Goal: Task Accomplishment & Management: Complete application form

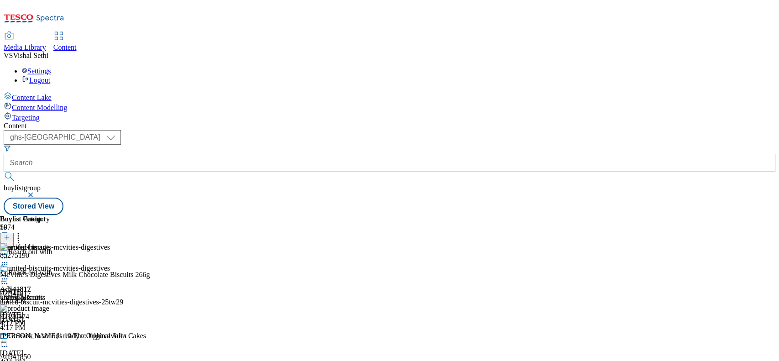
select select "ghs-[GEOGRAPHIC_DATA]"
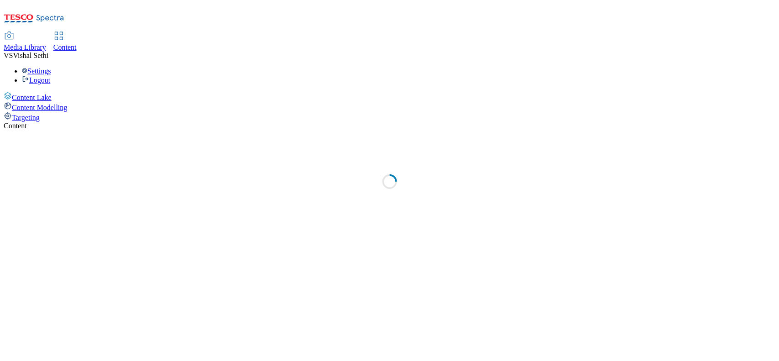
select select "ghs-[GEOGRAPHIC_DATA]"
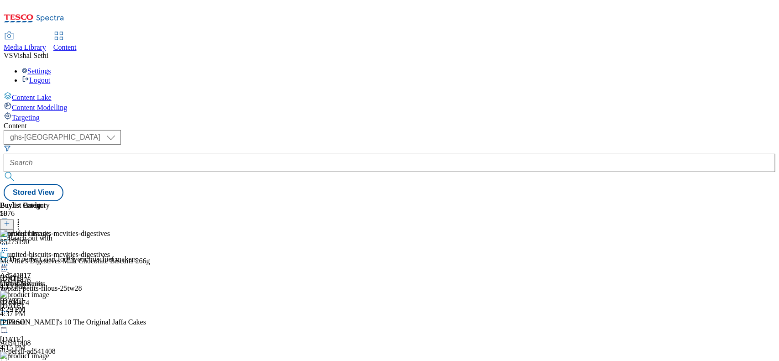
click at [10, 218] on button "button" at bounding box center [5, 220] width 10 height 5
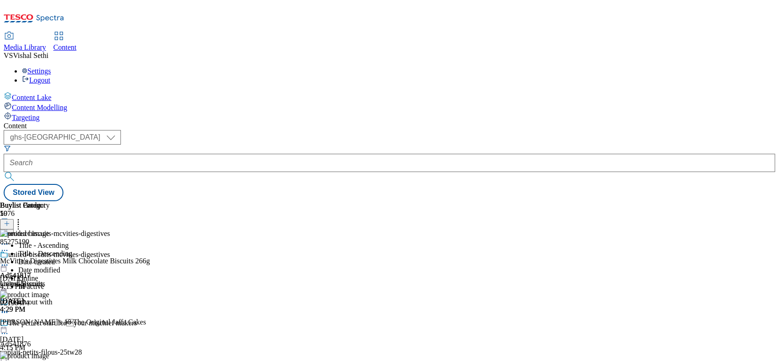
click at [10, 225] on icon at bounding box center [7, 228] width 6 height 6
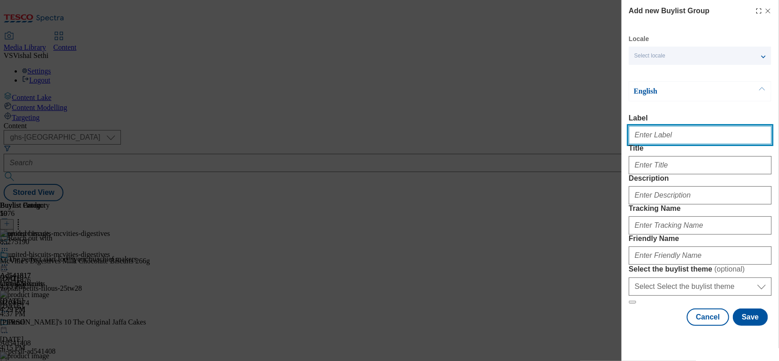
click at [651, 140] on input "Label" at bounding box center [700, 135] width 143 height 18
paste input "541533"
type input "Ad541533"
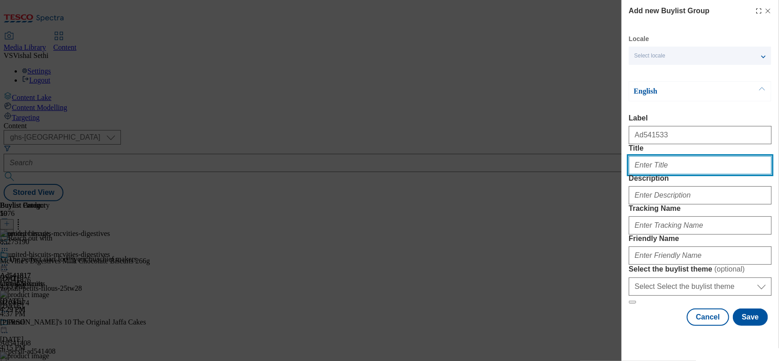
click at [645, 174] on input "Title" at bounding box center [700, 165] width 143 height 18
paste input "541533"
type input "DH_AD541533"
click at [316, 137] on div "Add new Buylist Group Locale Select locale English Welsh English Label Ad541533…" at bounding box center [389, 180] width 779 height 361
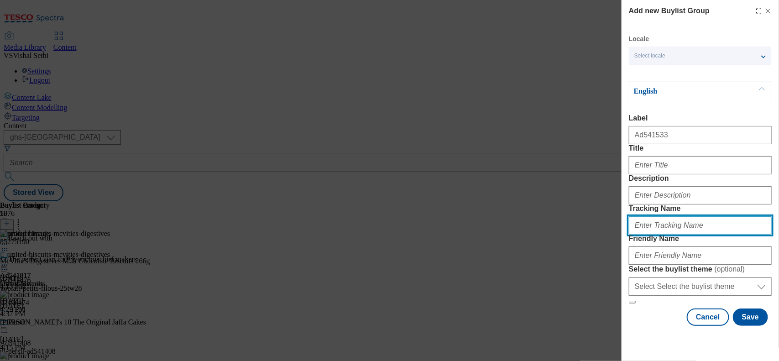
click at [657, 235] on input "Tracking Name" at bounding box center [700, 225] width 143 height 18
paste input "DH_AD541533"
type input "DH_AD541533"
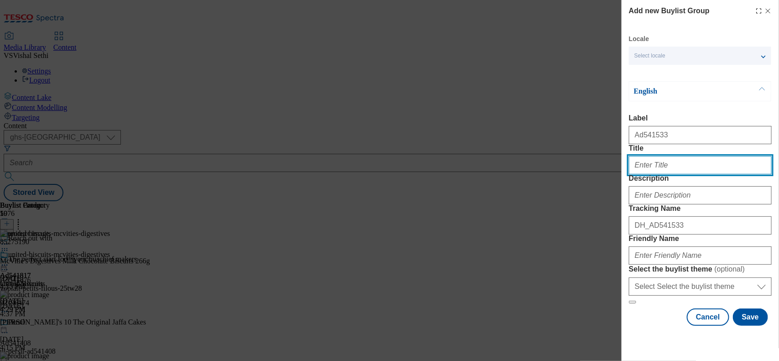
click at [655, 174] on input "Title" at bounding box center [700, 165] width 143 height 18
paste input "Vanish Gold Oxi Action Laundry Stain Remover"
type input "Vanish Gold Oxi Action Laundry Stain Remover"
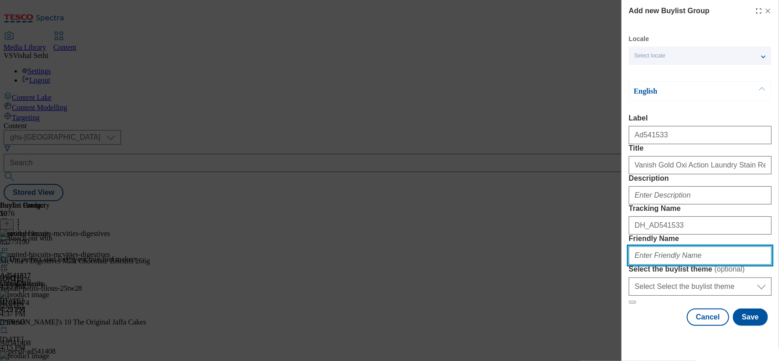
click at [653, 265] on input "Friendly Name" at bounding box center [700, 255] width 143 height 18
type input "rb-vanish-laundry-stain-remover-25tw26"
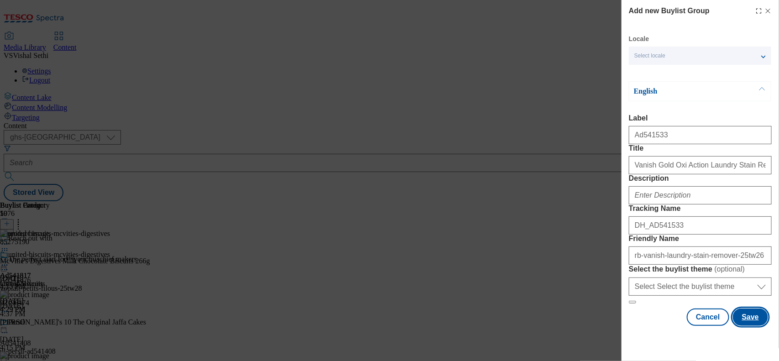
click at [736, 326] on button "Save" at bounding box center [750, 316] width 35 height 17
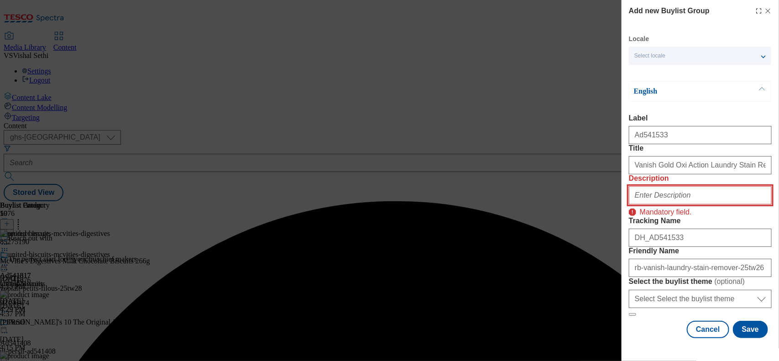
click at [691, 186] on input "Description" at bounding box center [700, 195] width 143 height 18
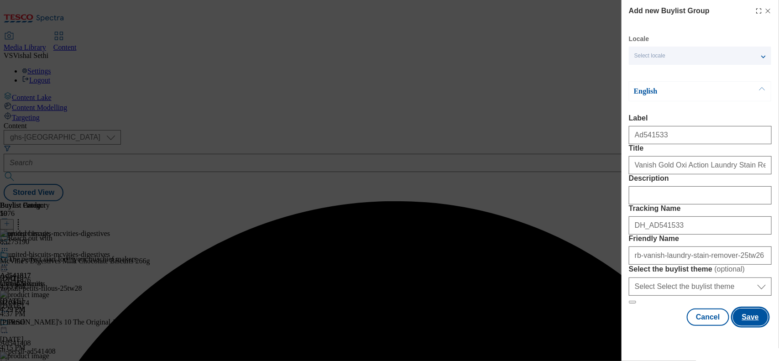
click at [743, 326] on button "Save" at bounding box center [750, 316] width 35 height 17
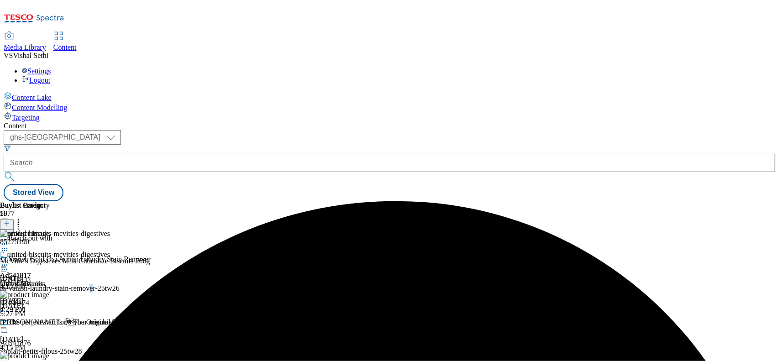
click at [151, 284] on div "rb-vanish-laundry-stain-remover-25tw26" at bounding box center [75, 288] width 151 height 8
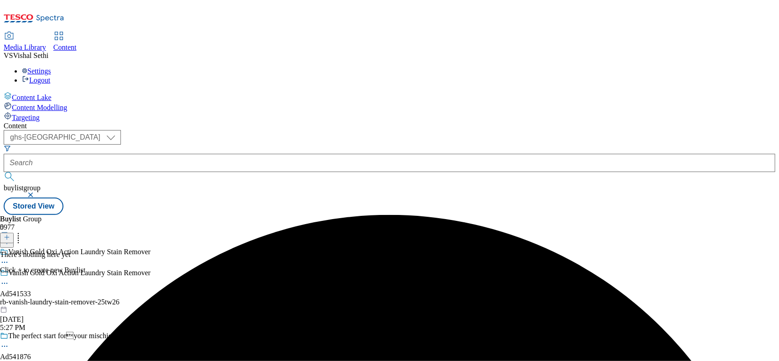
click at [10, 234] on icon at bounding box center [7, 237] width 6 height 6
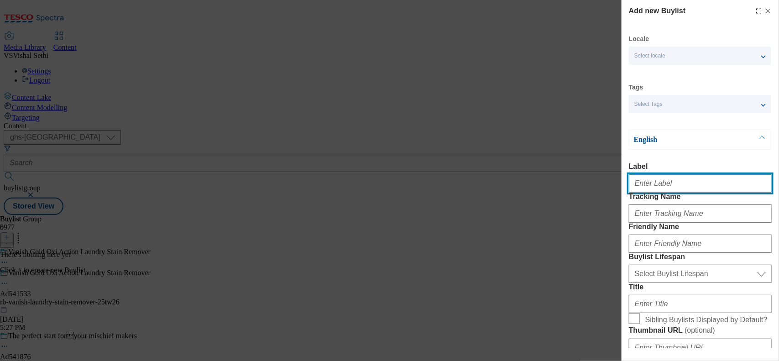
click at [660, 190] on input "Label" at bounding box center [700, 183] width 143 height 18
paste input "AD541533 TW26 RB Vanish"
drag, startPoint x: 612, startPoint y: 185, endPoint x: 430, endPoint y: 174, distance: 181.9
click at [430, 174] on div "Add new Buylist Locale Select locale English Welsh Tags Select Tags fnf marketp…" at bounding box center [389, 180] width 779 height 361
paste input "541533"
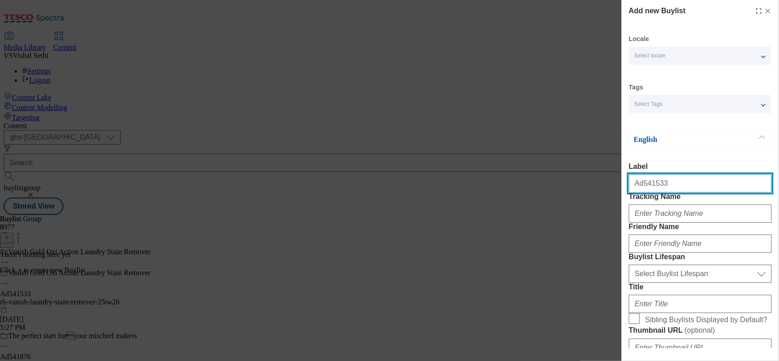
type input "Ad541533"
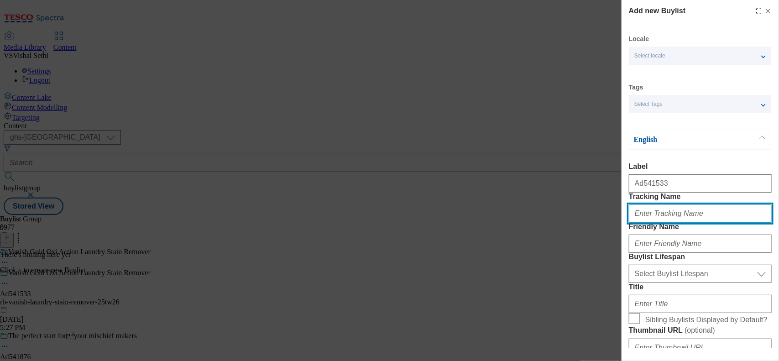
click at [657, 223] on input "Tracking Name" at bounding box center [700, 213] width 143 height 18
paste input "541533"
type input "DH_AD541533"
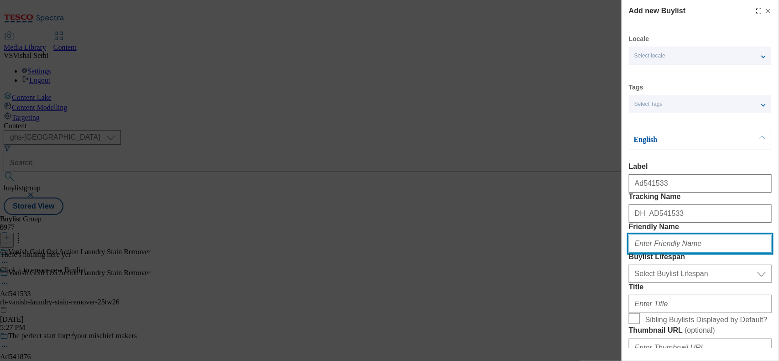
click at [699, 253] on input "Friendly Name" at bounding box center [700, 244] width 143 height 18
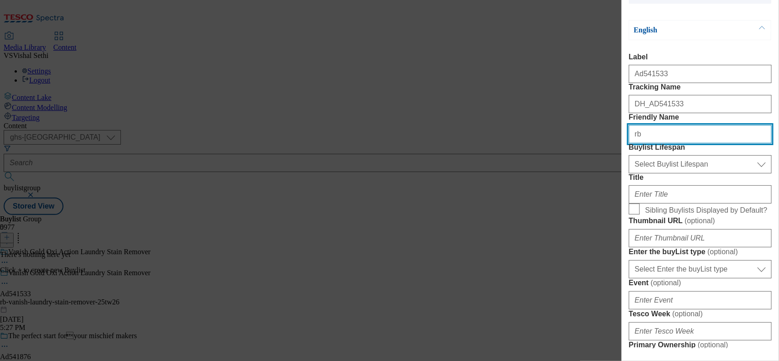
scroll to position [114, 0]
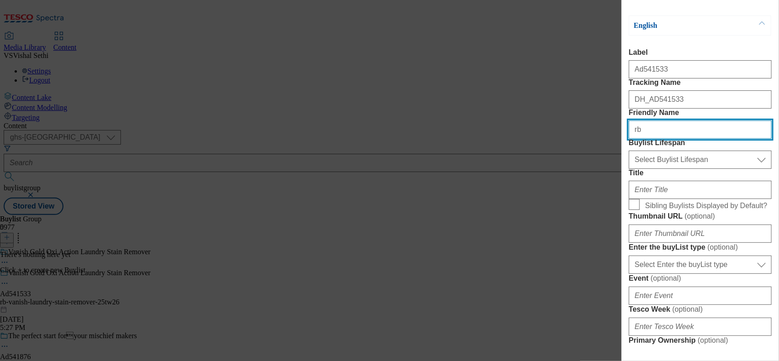
type input "rb"
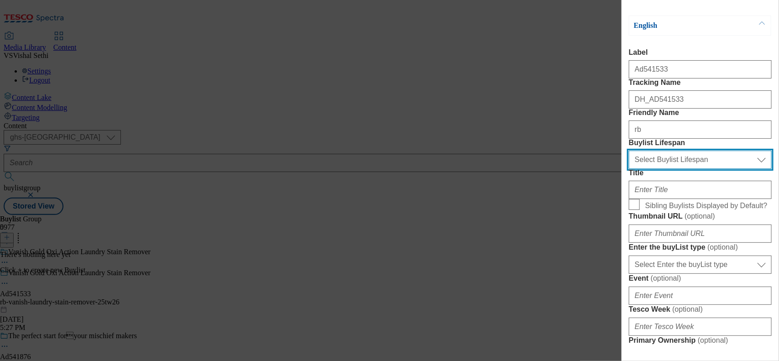
click at [703, 169] on select "Select Buylist Lifespan evergreen seasonal tactical" at bounding box center [700, 160] width 143 height 18
select select "tactical"
click at [629, 169] on select "Select Buylist Lifespan evergreen seasonal tactical" at bounding box center [700, 160] width 143 height 18
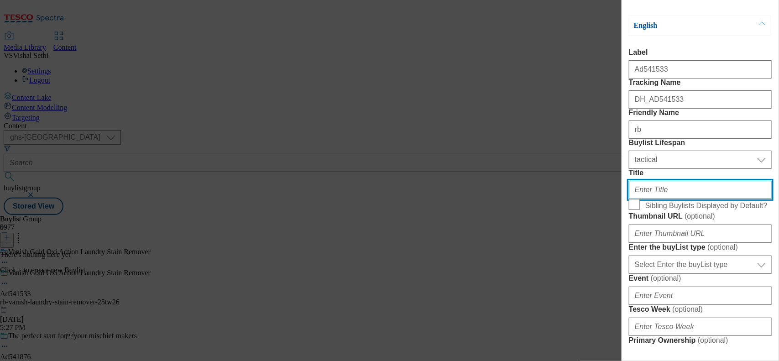
click at [661, 199] on input "Title" at bounding box center [700, 190] width 143 height 18
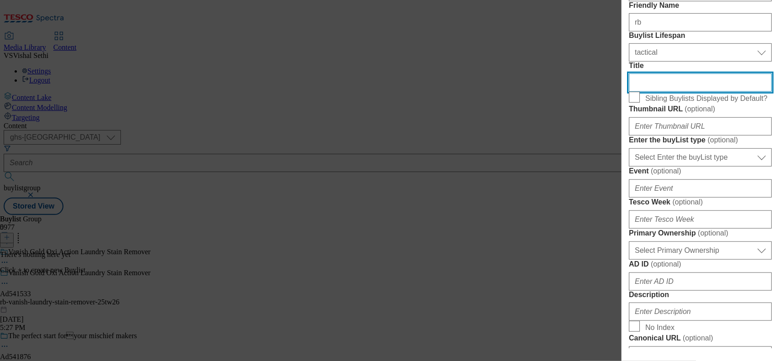
scroll to position [228, 0]
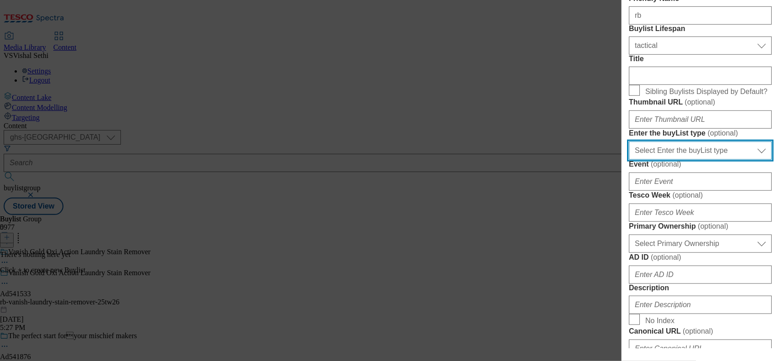
click at [699, 160] on select "Select Enter the buyList type event supplier funded long term >4 weeks supplier…" at bounding box center [700, 150] width 143 height 18
select select "supplier funded short term 1-3 weeks"
click at [629, 160] on select "Select Enter the buyList type event supplier funded long term >4 weeks supplier…" at bounding box center [700, 150] width 143 height 18
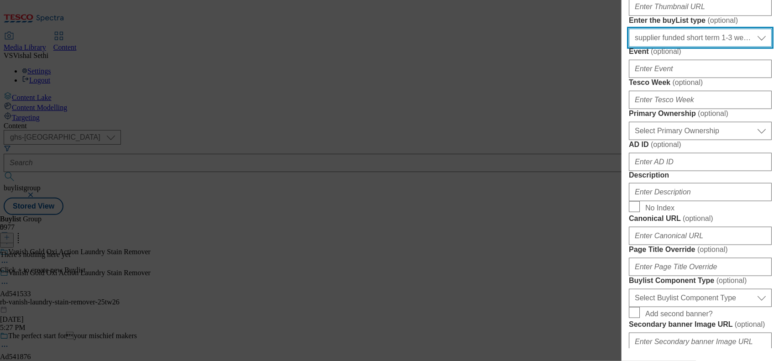
scroll to position [342, 0]
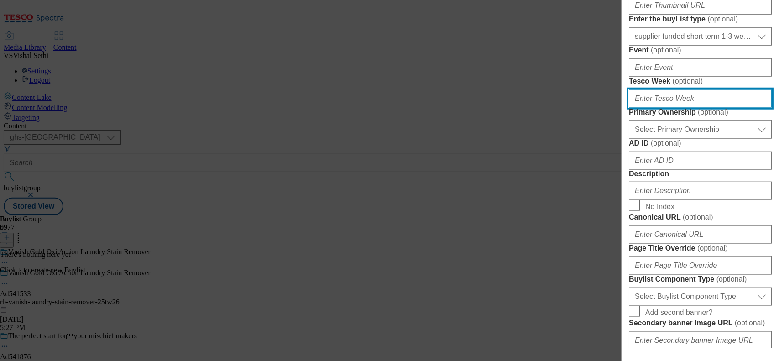
click at [658, 108] on input "Tesco Week ( optional )" at bounding box center [700, 98] width 143 height 18
type input "26"
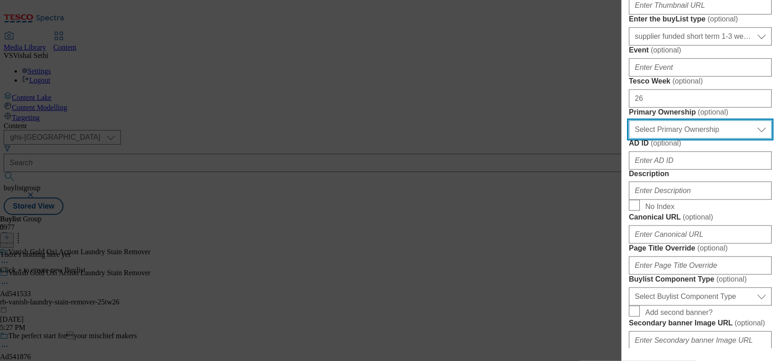
click at [688, 139] on select "Select Primary Ownership [PERSON_NAME]" at bounding box center [700, 129] width 143 height 18
select select "dunnhumby"
click at [629, 139] on select "Select Primary Ownership [PERSON_NAME]" at bounding box center [700, 129] width 143 height 18
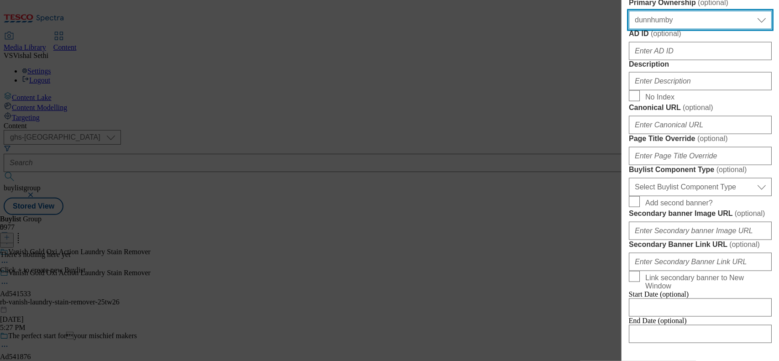
scroll to position [456, 0]
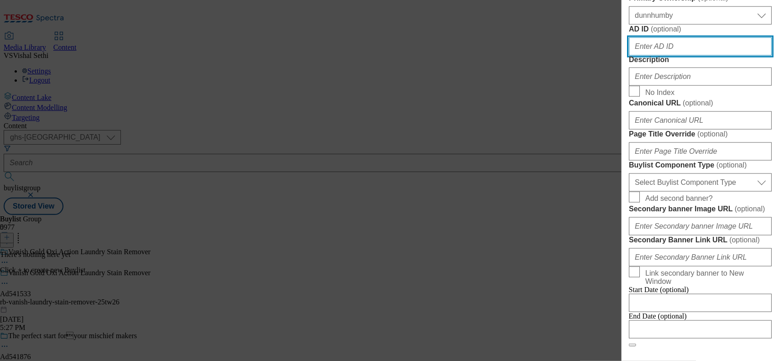
click at [660, 56] on input "AD ID ( optional )" at bounding box center [700, 46] width 143 height 18
paste input "541533"
type input "541533"
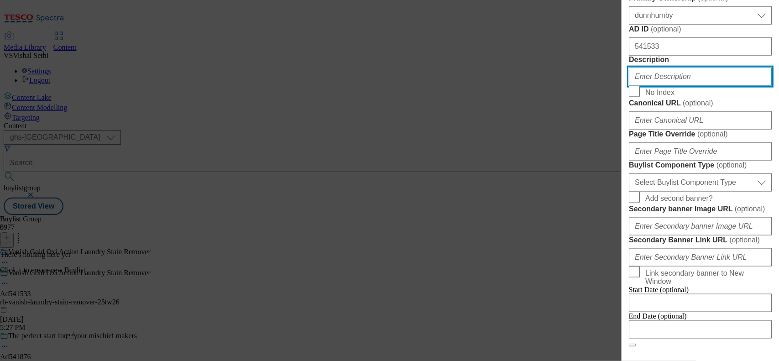
click at [653, 86] on input "Description" at bounding box center [700, 77] width 143 height 18
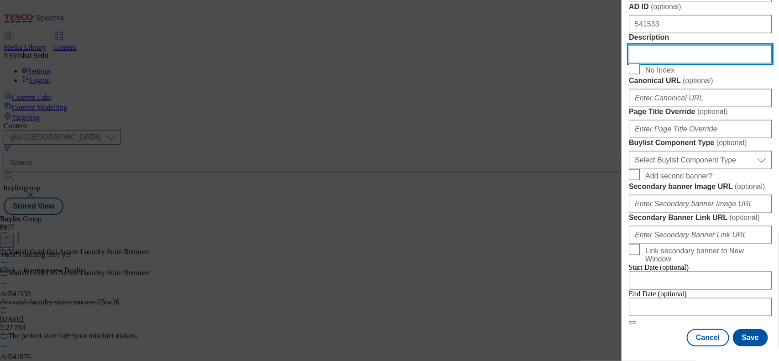
scroll to position [684, 0]
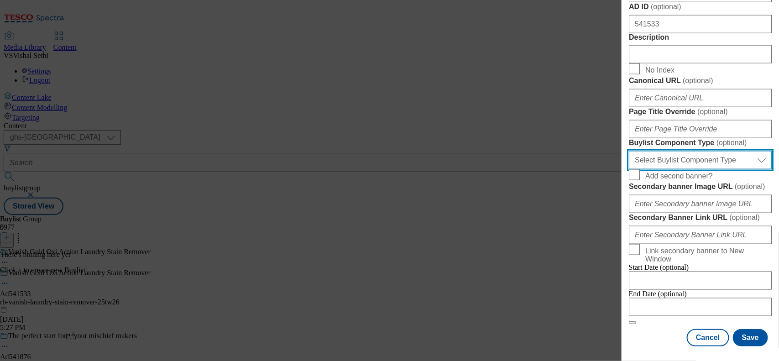
click at [695, 169] on select "Select Buylist Component Type Banner Competition Header Meal" at bounding box center [700, 160] width 143 height 18
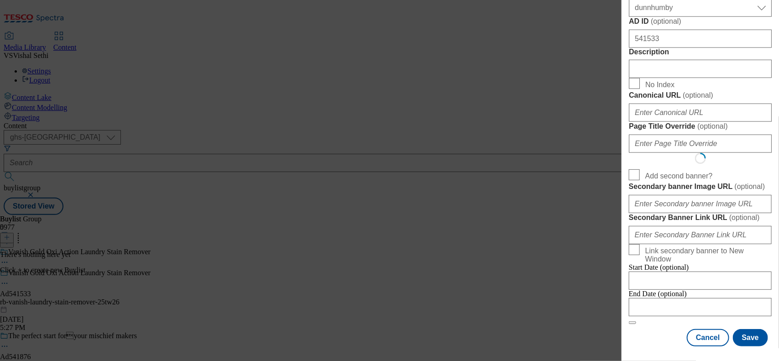
select select "Banner"
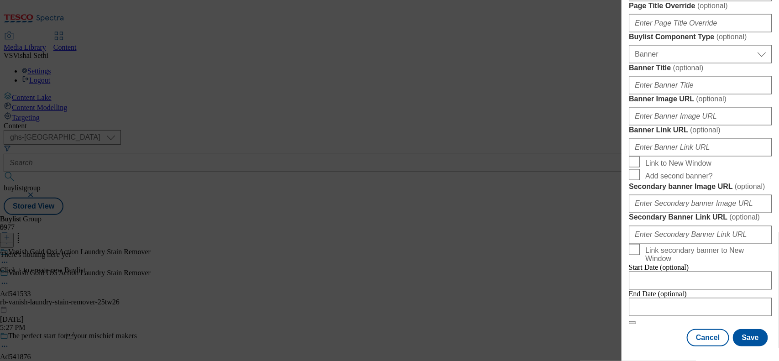
scroll to position [982, 0]
click at [650, 302] on input "Modal" at bounding box center [700, 307] width 143 height 18
select select "2025"
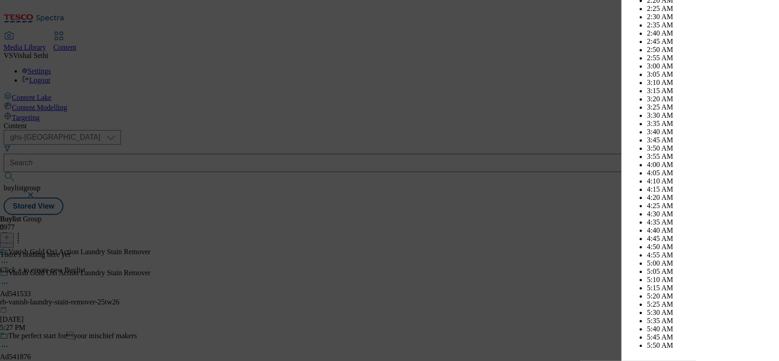
scroll to position [3547, 0]
select select "October"
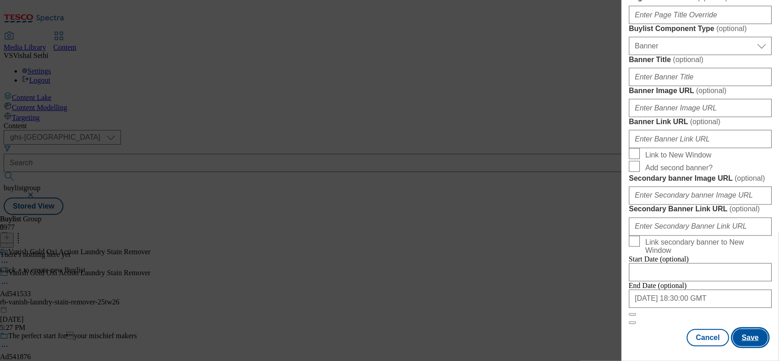
click at [748, 329] on button "Save" at bounding box center [750, 337] width 35 height 17
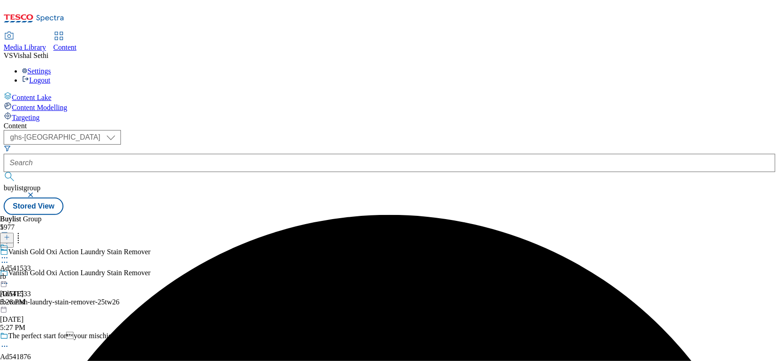
click at [31, 272] on div "rb" at bounding box center [15, 276] width 31 height 8
click at [14, 233] on button at bounding box center [7, 238] width 14 height 10
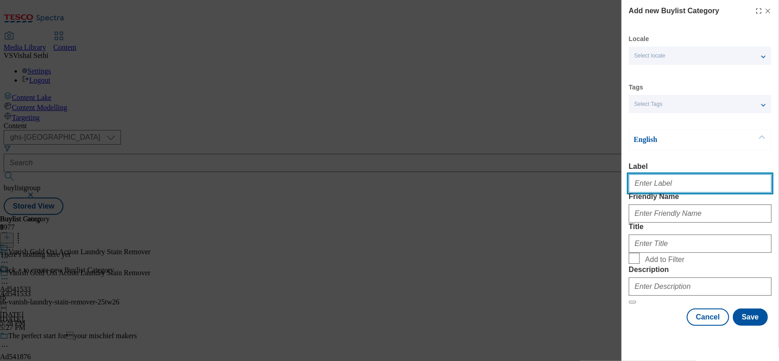
click at [655, 185] on input "Label" at bounding box center [700, 183] width 143 height 18
paste input "541533"
type input "Ad541533"
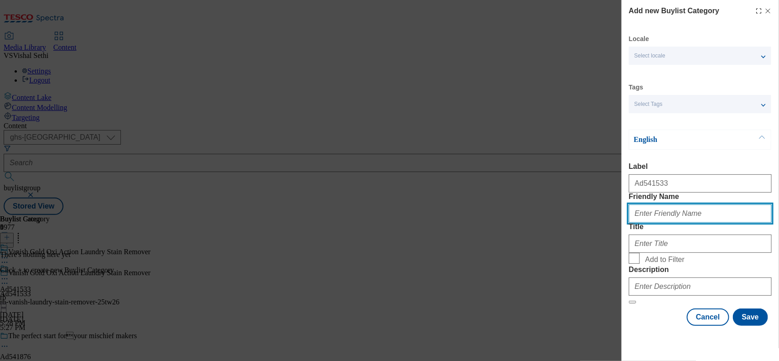
click at [651, 223] on input "Friendly Name" at bounding box center [700, 213] width 143 height 18
type input "rb-vanish-laundry-stain-remover"
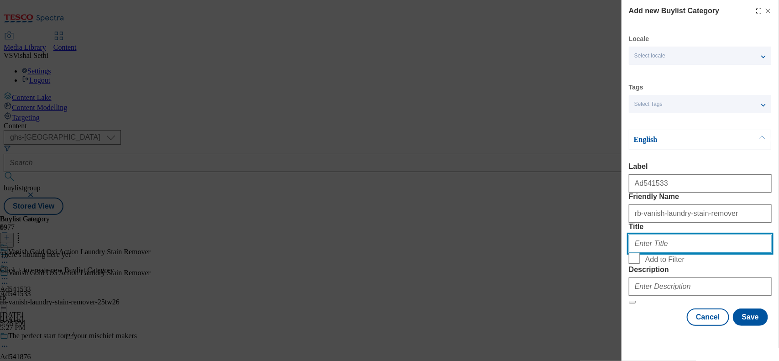
click at [674, 253] on input "Title" at bounding box center [700, 244] width 143 height 18
paste input "Reckitt"
type input "Reckitt"
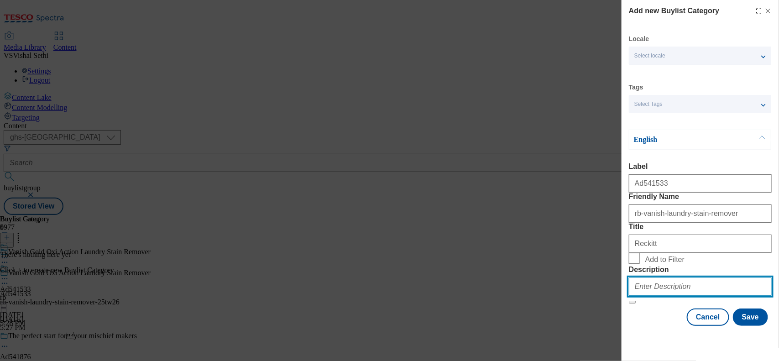
click at [660, 296] on input "Description" at bounding box center [700, 286] width 143 height 18
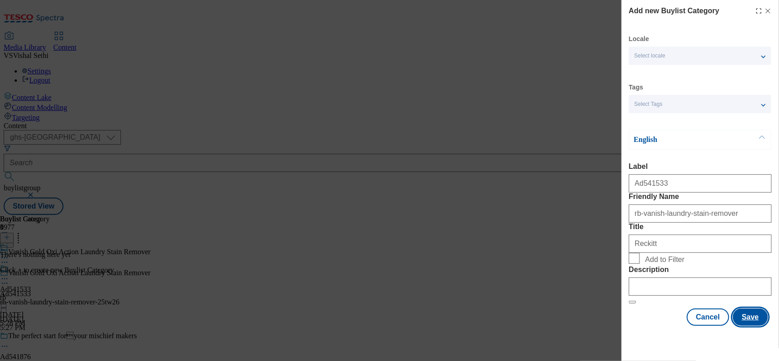
click at [736, 324] on button "Save" at bounding box center [750, 316] width 35 height 17
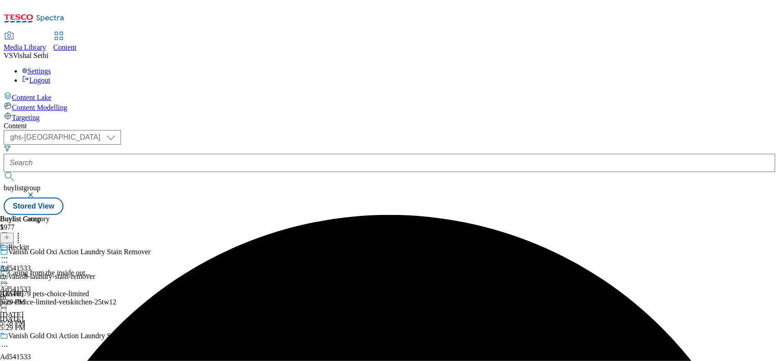
click at [95, 272] on div "rb-vanish-laundry-stain-remover" at bounding box center [47, 276] width 95 height 8
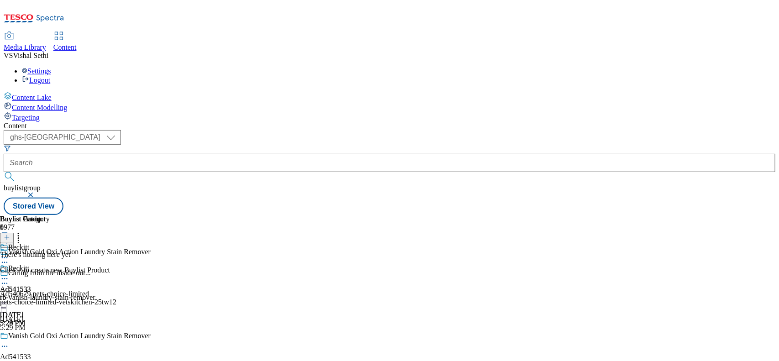
click at [10, 234] on icon at bounding box center [7, 237] width 6 height 6
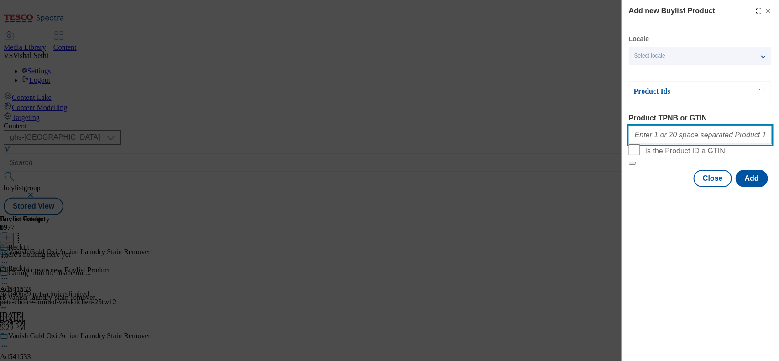
click at [659, 135] on input "Product TPNB or GTIN" at bounding box center [700, 135] width 143 height 18
paste input "92436047 92381335, 92436047 92381335"
type input "92436047 92381335, 92436047 92381335"
click at [758, 187] on div "Locale Select locale English Welsh Product Ids Product TPNB or GTIN 92436047 92…" at bounding box center [700, 111] width 143 height 152
click at [756, 187] on button "Add" at bounding box center [752, 178] width 32 height 17
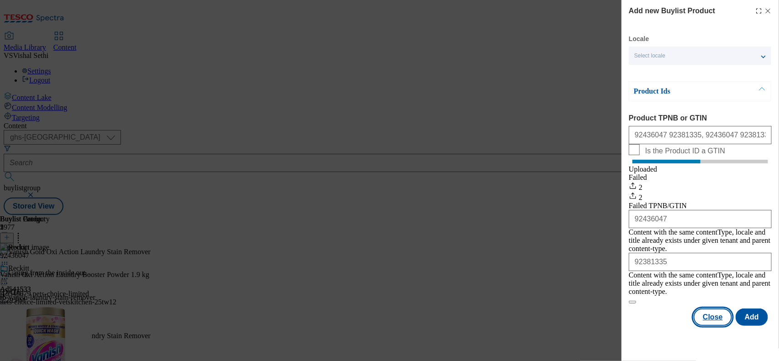
click at [716, 316] on button "Close" at bounding box center [713, 316] width 38 height 17
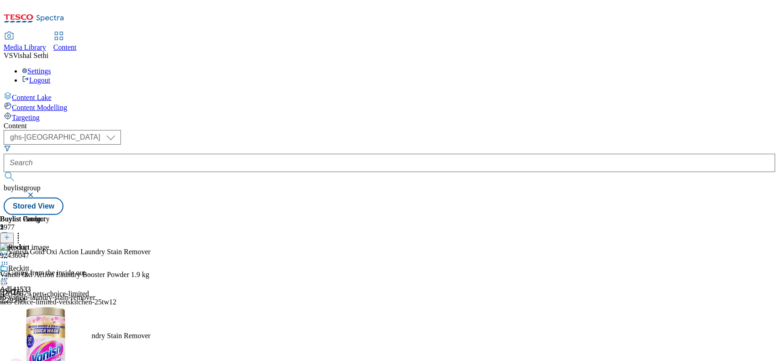
click at [9, 342] on icon at bounding box center [4, 346] width 9 height 9
click at [39, 361] on span "Edit" at bounding box center [33, 365] width 10 height 7
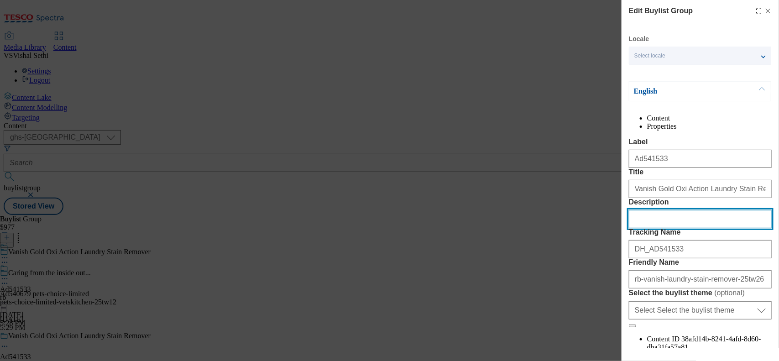
drag, startPoint x: 658, startPoint y: 275, endPoint x: 663, endPoint y: 274, distance: 4.6
click at [658, 228] on input "Description" at bounding box center [700, 219] width 143 height 18
paste input "Vanish Oxi Action Laundry Booster Powder 1.9kg"
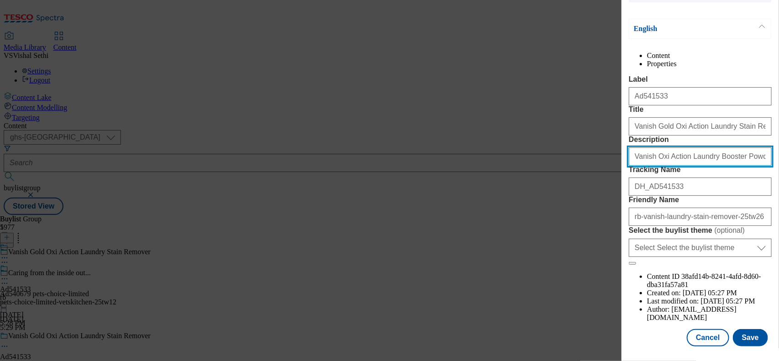
scroll to position [112, 0]
type input "Vanish Oxi Action Laundry Booster Powder 1.9kg"
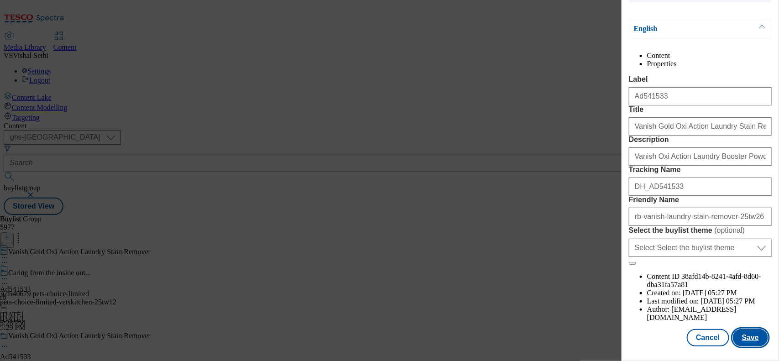
click at [738, 329] on button "Save" at bounding box center [750, 337] width 35 height 17
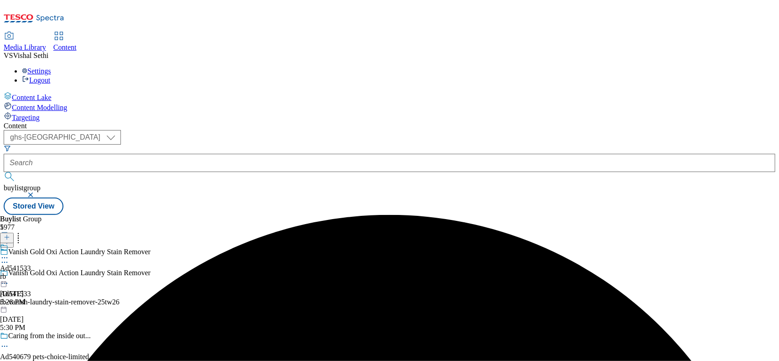
click at [9, 253] on icon at bounding box center [4, 257] width 9 height 9
click at [42, 272] on button "Edit" at bounding box center [30, 277] width 24 height 10
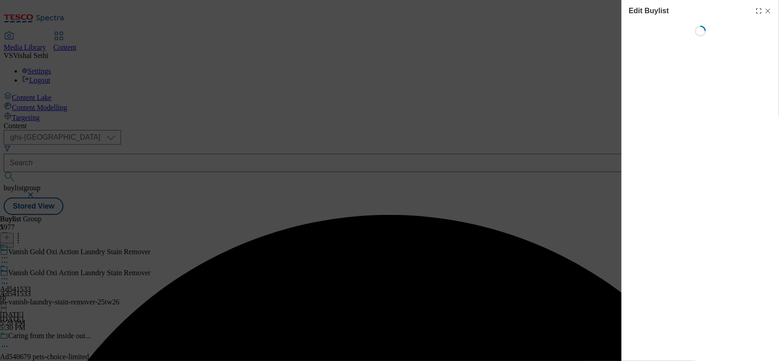
select select "tactical"
select select "supplier funded short term 1-3 weeks"
select select "dunnhumby"
select select "Banner"
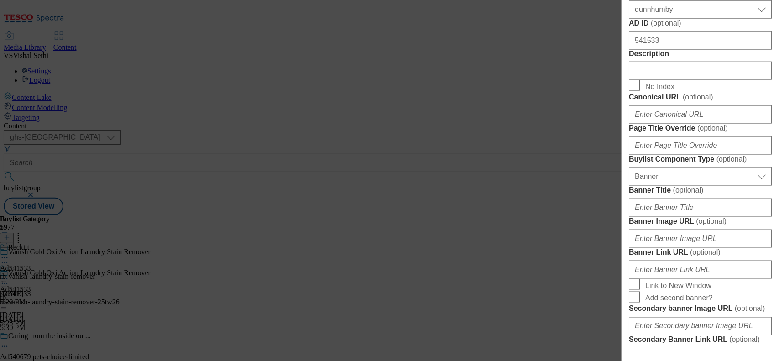
scroll to position [570, 0]
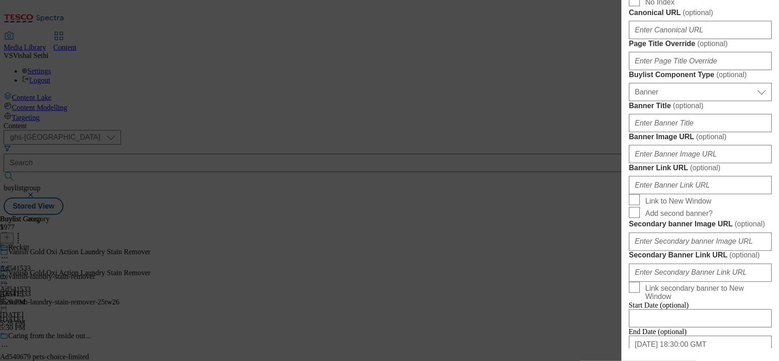
paste input "Vanish Oxi Action Laundry Booster Powder 1.9kg"
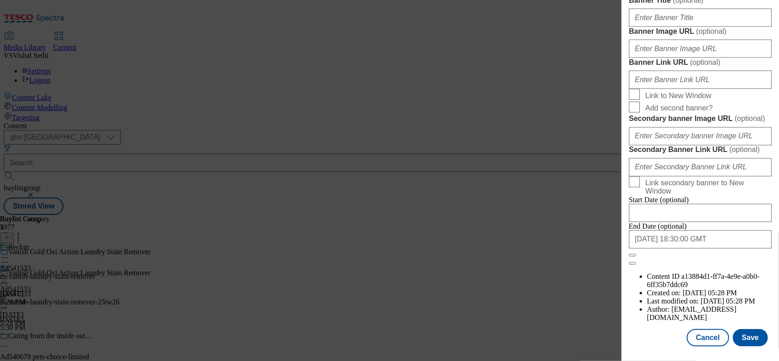
scroll to position [1023, 0]
type input "Vanish Oxi Action Laundry Booster Powder 1.9kg"
click at [745, 332] on button "Save" at bounding box center [750, 337] width 35 height 17
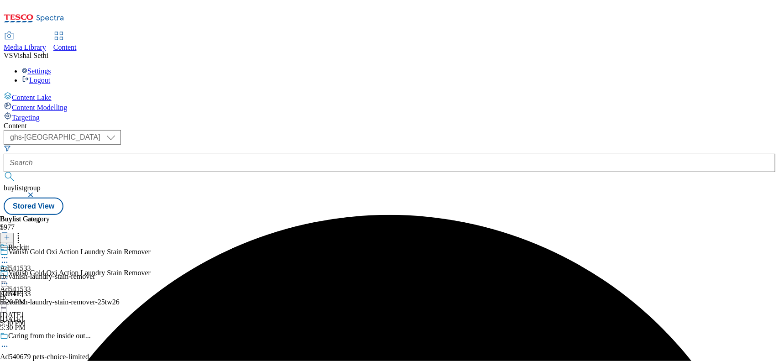
click at [9, 253] on icon at bounding box center [4, 257] width 9 height 9
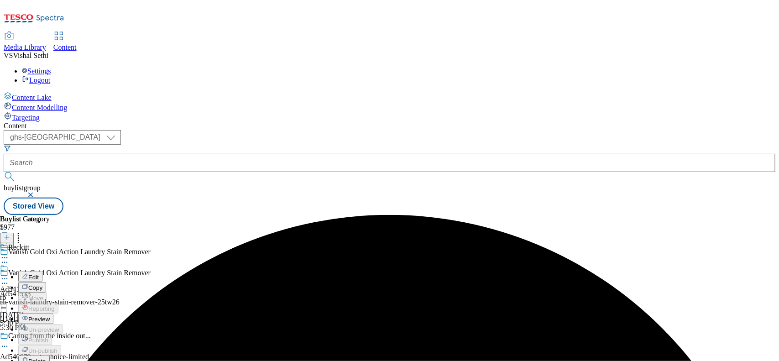
click at [39, 274] on span "Edit" at bounding box center [33, 277] width 10 height 7
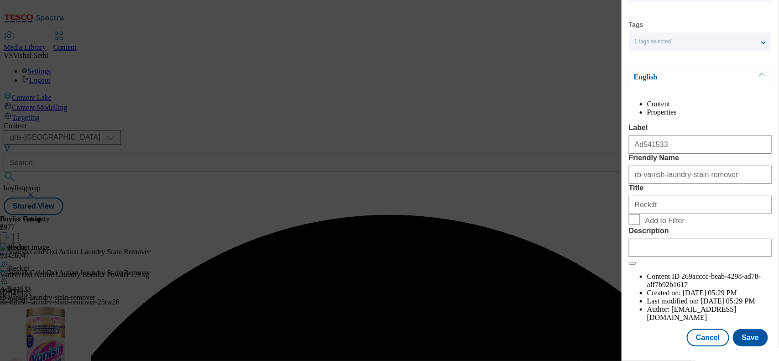
scroll to position [95, 0]
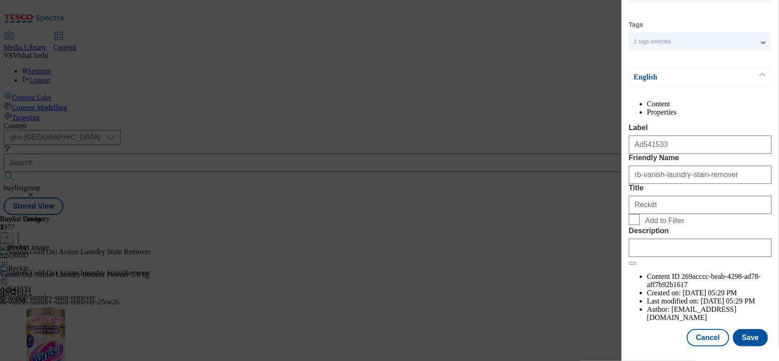
click at [669, 257] on div "Description" at bounding box center [700, 242] width 143 height 30
click at [666, 257] on input "Description" at bounding box center [700, 248] width 143 height 18
paste input "Vanish Oxi Action Laundry Booster Powder 1.9kg"
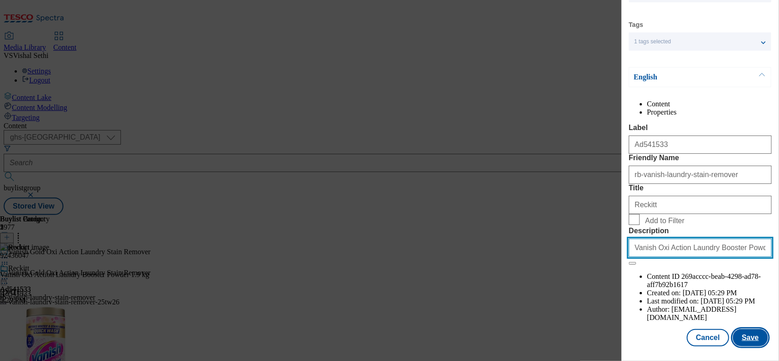
type input "Vanish Oxi Action Laundry Booster Powder 1.9kg"
click at [744, 329] on button "Save" at bounding box center [750, 337] width 35 height 17
